Goal: Find specific page/section: Find specific page/section

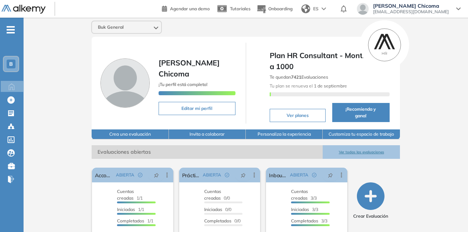
click at [397, 150] on button "Ver todas las evaluaciones" at bounding box center [361, 152] width 77 height 14
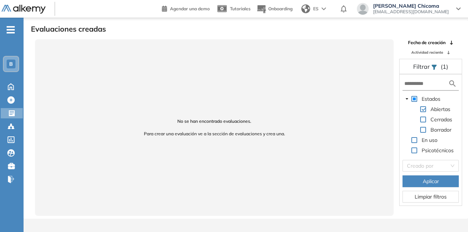
scroll to position [18, 0]
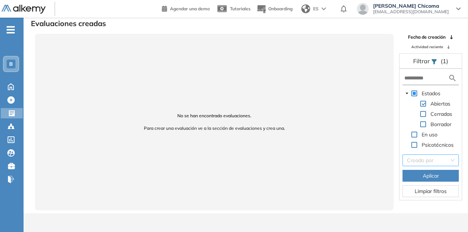
click at [451, 163] on div "Creado por" at bounding box center [431, 161] width 56 height 12
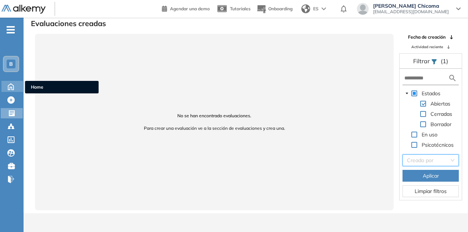
click at [10, 87] on icon at bounding box center [11, 87] width 6 height 6
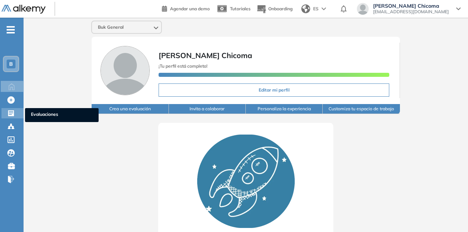
click at [13, 115] on icon at bounding box center [11, 113] width 6 height 6
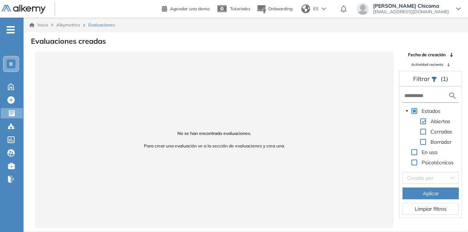
click at [101, 25] on span "Evaluaciones" at bounding box center [101, 25] width 27 height 7
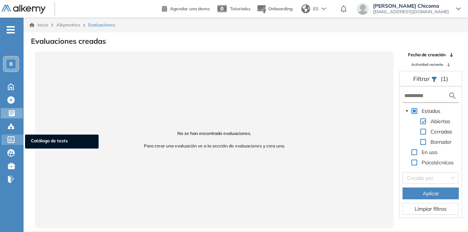
click at [12, 138] on icon at bounding box center [10, 140] width 7 height 7
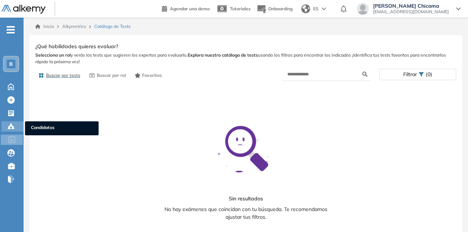
click at [11, 131] on div "Candidatos Candidatos" at bounding box center [12, 126] width 22 height 10
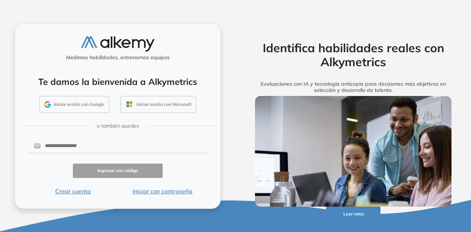
click at [88, 105] on button "Iniciar sesión con Google" at bounding box center [74, 104] width 70 height 17
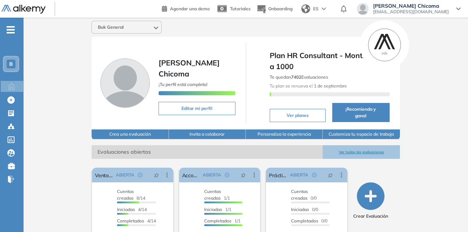
click at [374, 146] on button "Ver todas las evaluaciones" at bounding box center [361, 152] width 77 height 14
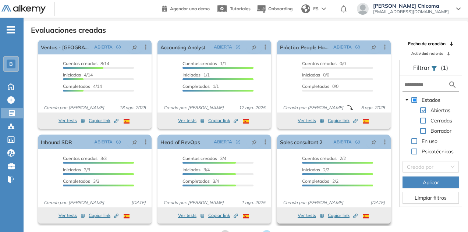
scroll to position [18, 0]
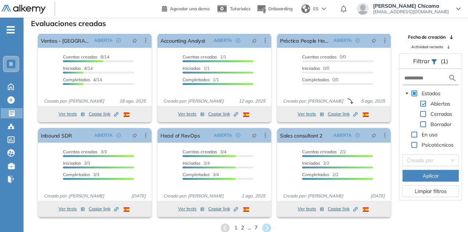
click at [256, 227] on span "7" at bounding box center [256, 228] width 3 height 8
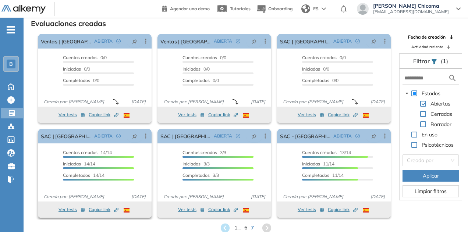
scroll to position [4, 0]
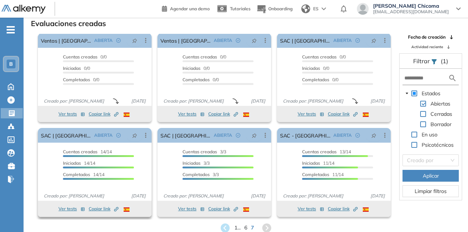
click at [99, 210] on span "Copiar link Created by potrace 1.16, written by Peter Selinger 2001-2019" at bounding box center [104, 209] width 30 height 7
